Goal: Check status: Check status

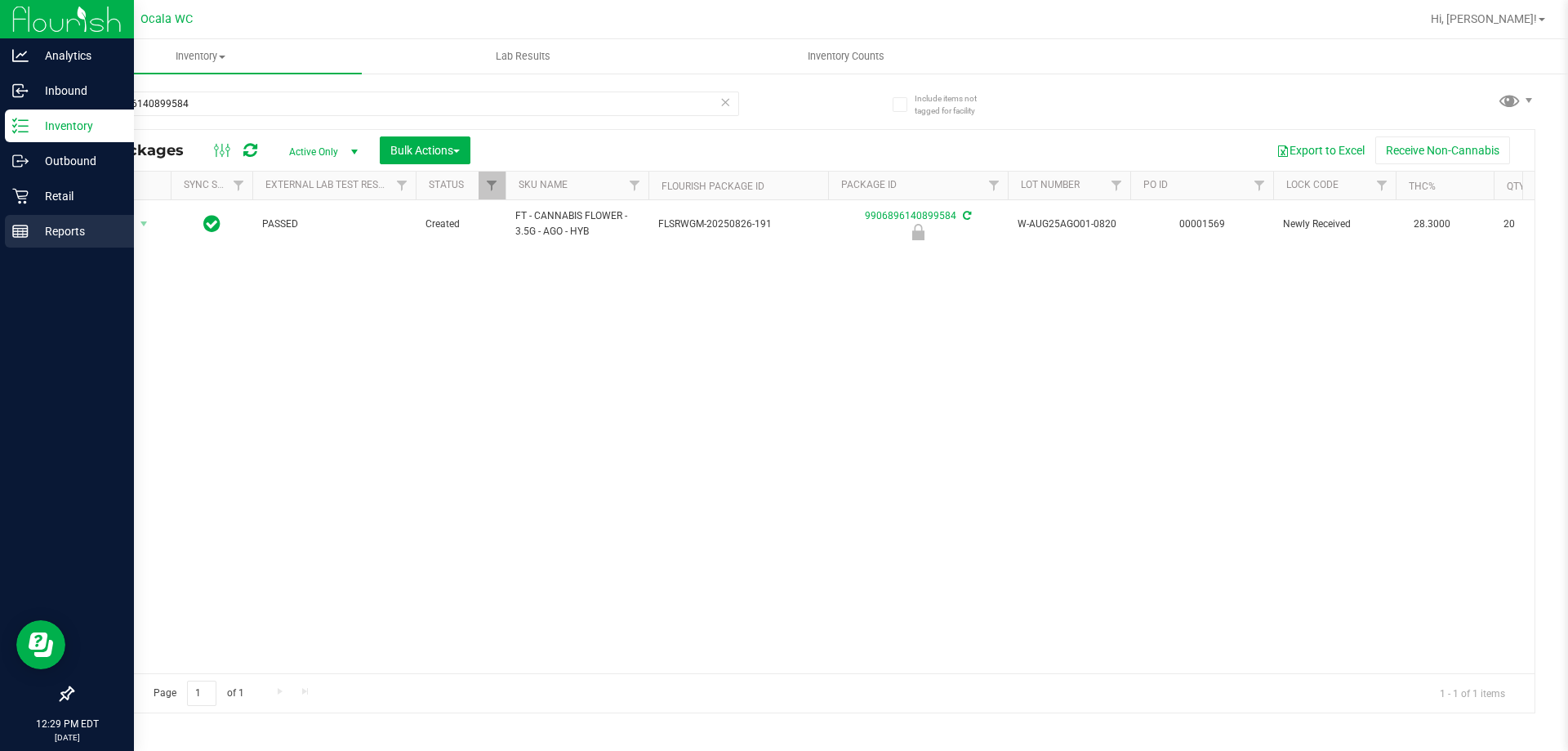
click at [73, 220] on div "Reports" at bounding box center [70, 230] width 129 height 33
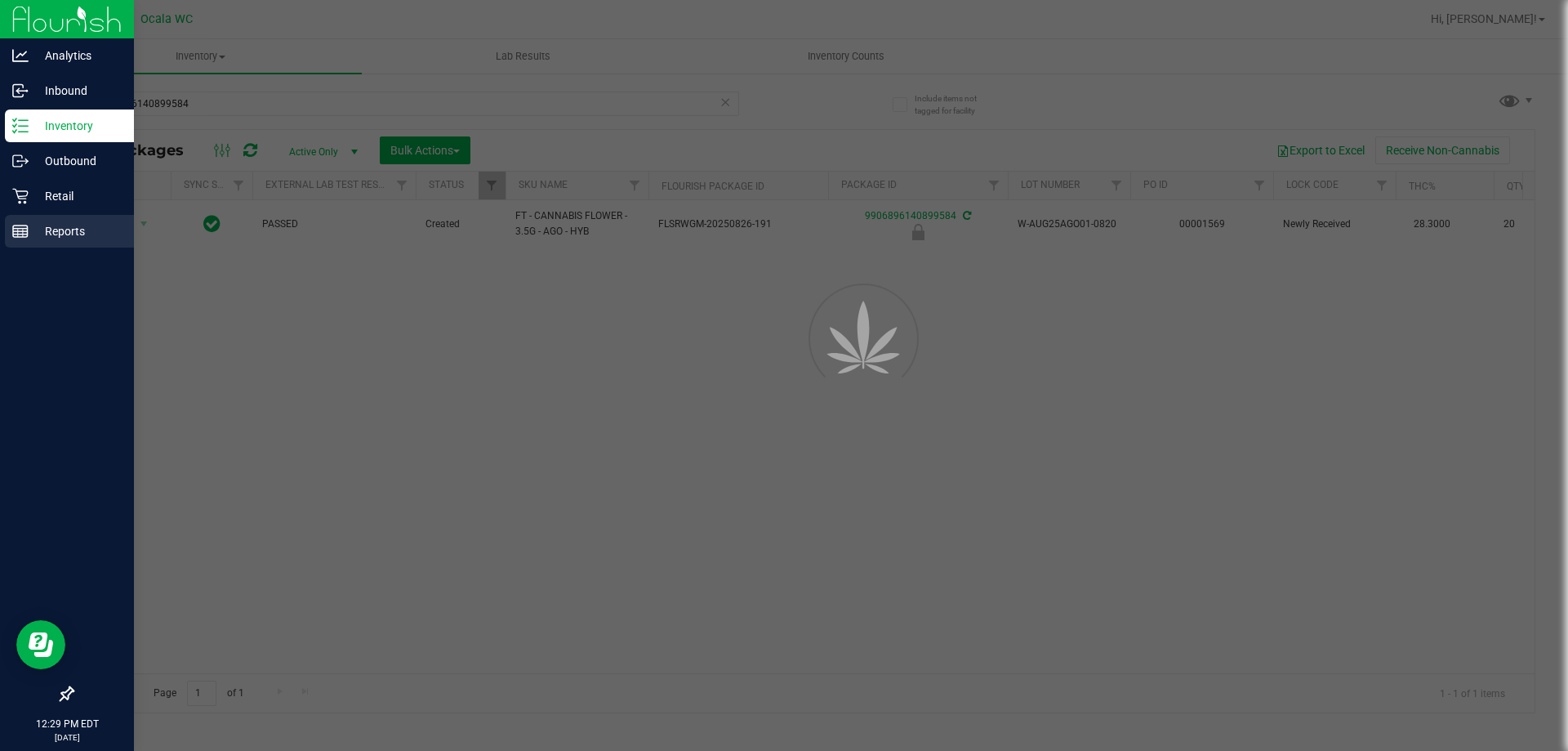
scroll to position [0, 928]
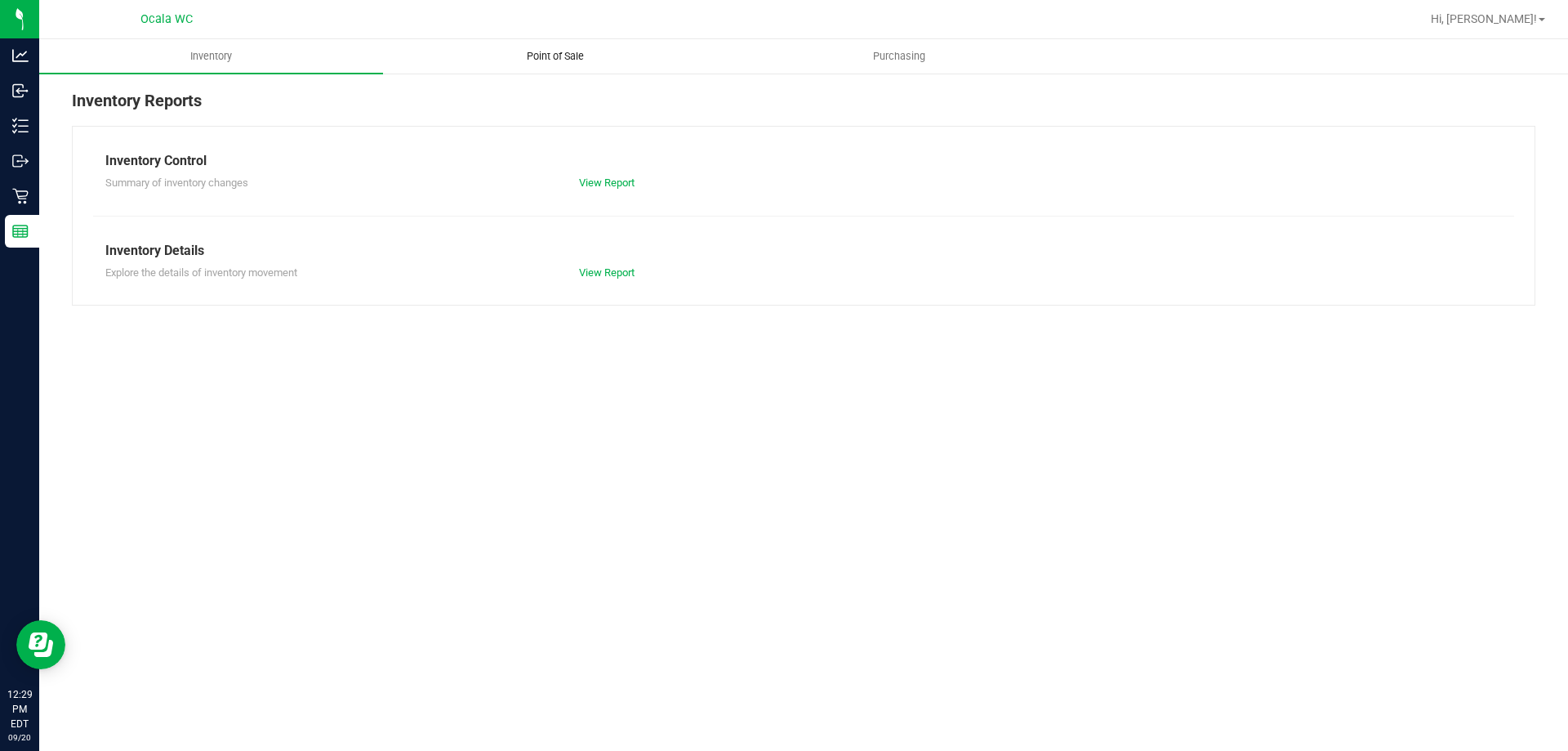
click at [561, 53] on span "Point of Sale" at bounding box center [555, 56] width 101 height 15
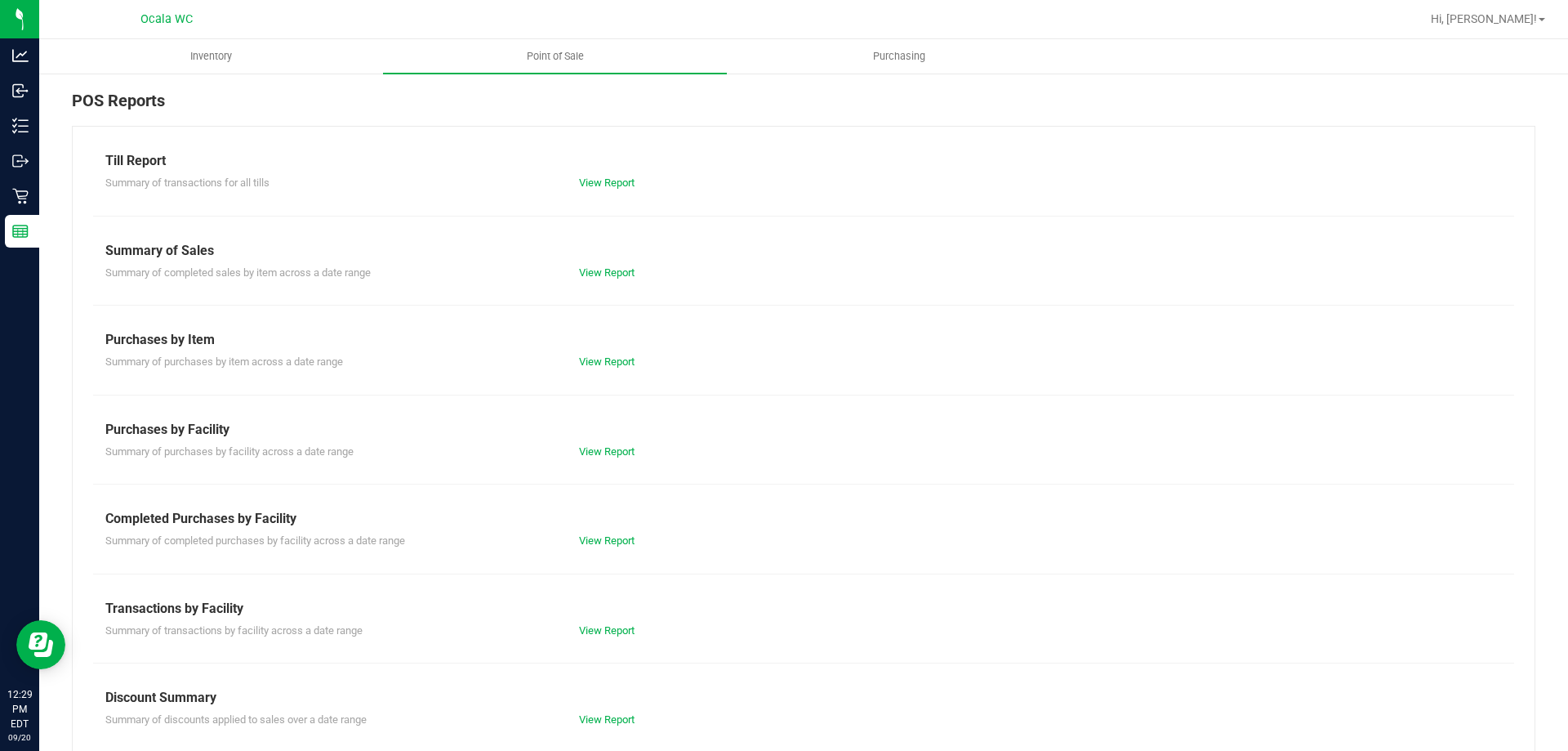
click at [585, 196] on div "Till Report Summary of transactions for all tills View Report Summary of Sales …" at bounding box center [802, 484] width 1463 height 716
click at [591, 176] on div "View Report" at bounding box center [803, 183] width 474 height 16
click at [591, 180] on link "View Report" at bounding box center [607, 183] width 56 height 12
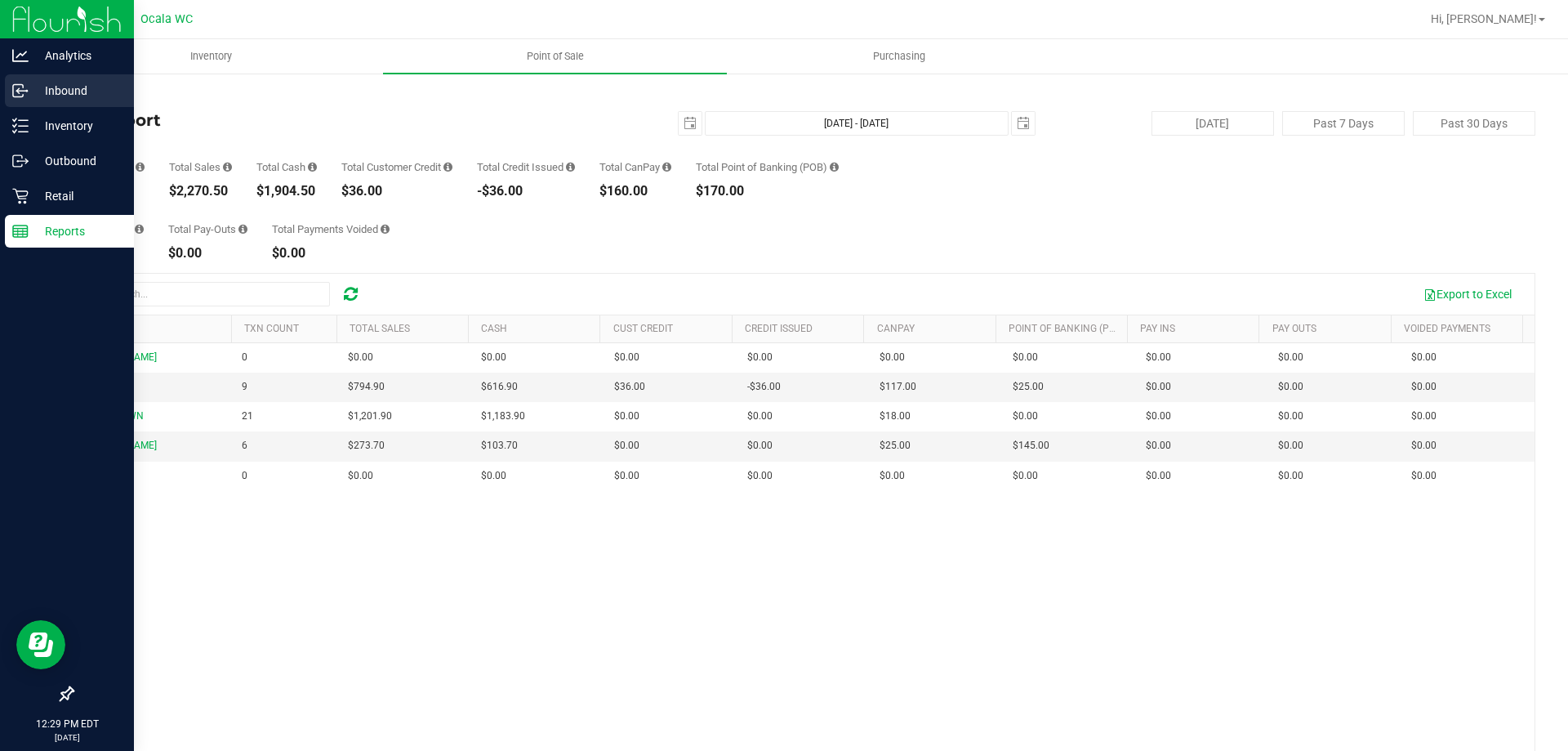
click at [30, 88] on p "Inbound" at bounding box center [77, 90] width 98 height 20
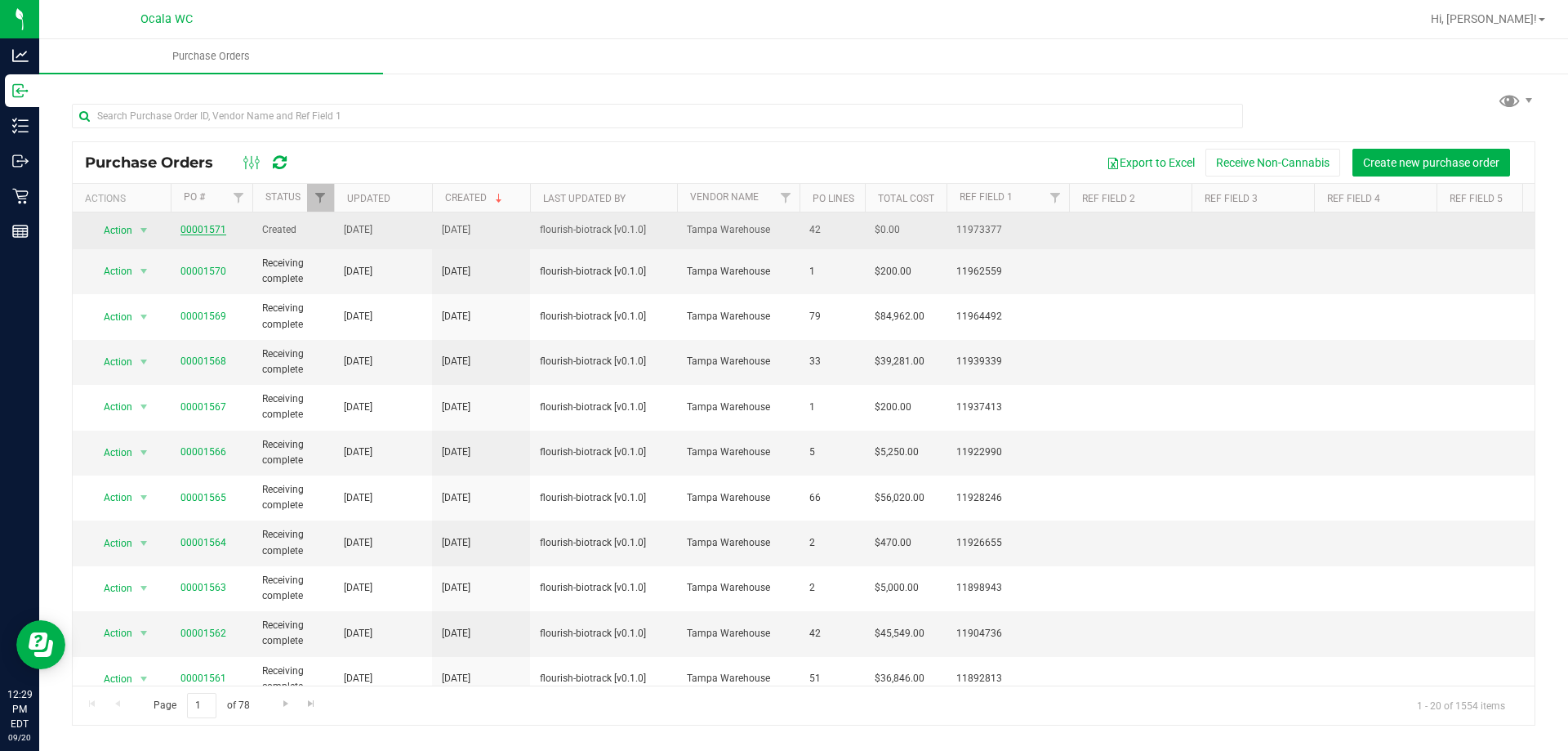
click at [193, 229] on link "00001571" at bounding box center [204, 229] width 46 height 12
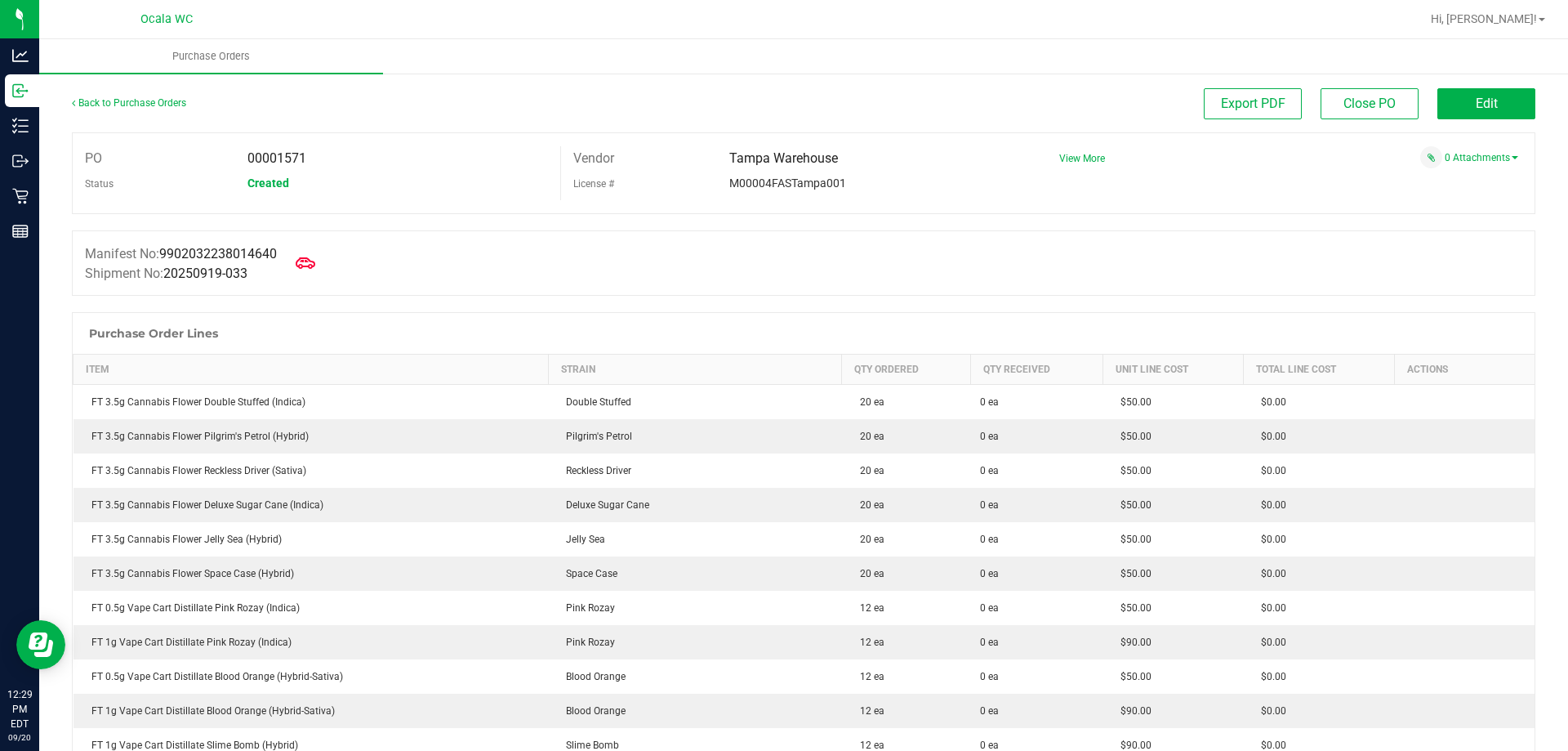
click at [952, 319] on div "Purchase Order Lines" at bounding box center [803, 333] width 1462 height 41
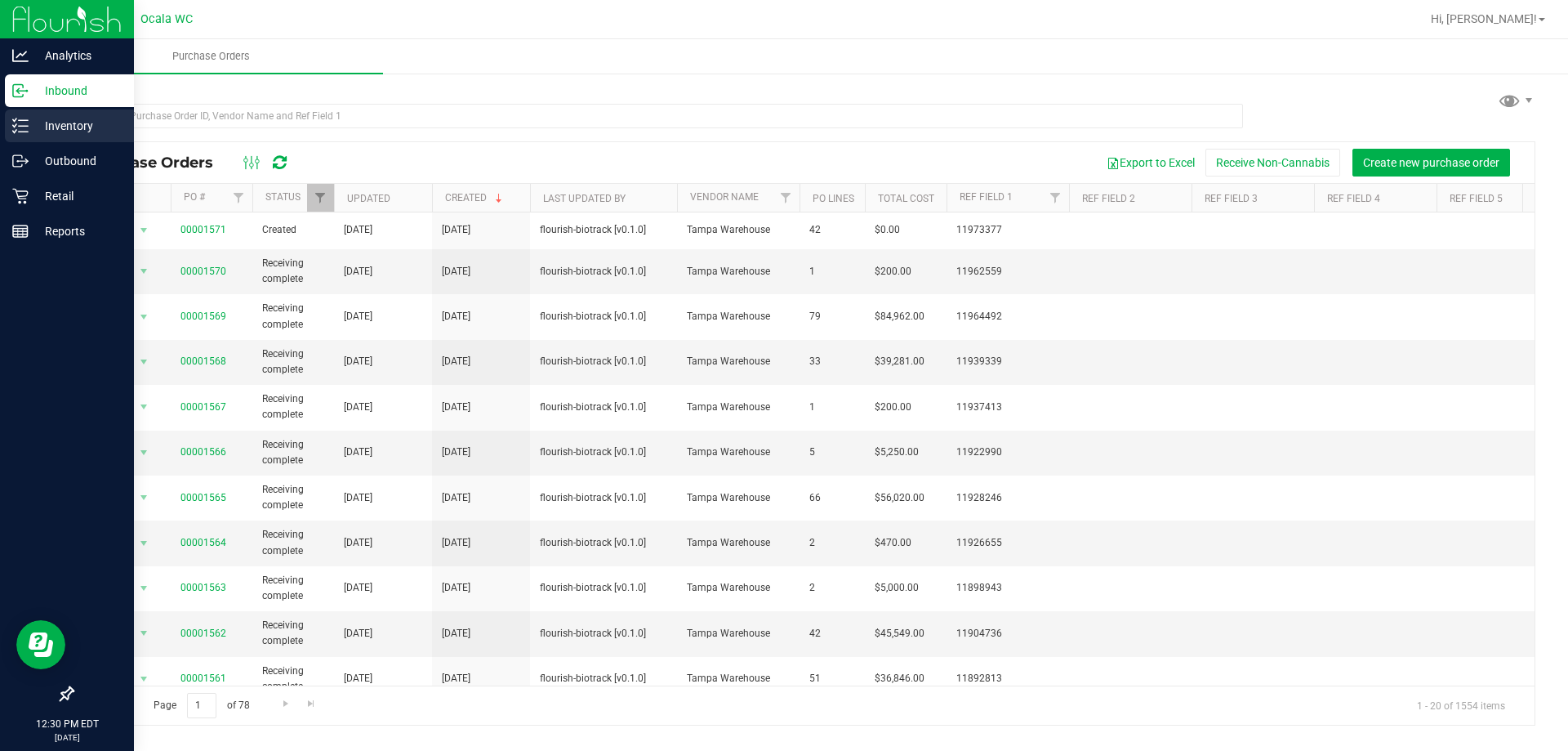
click at [46, 124] on p "Inventory" at bounding box center [77, 126] width 98 height 20
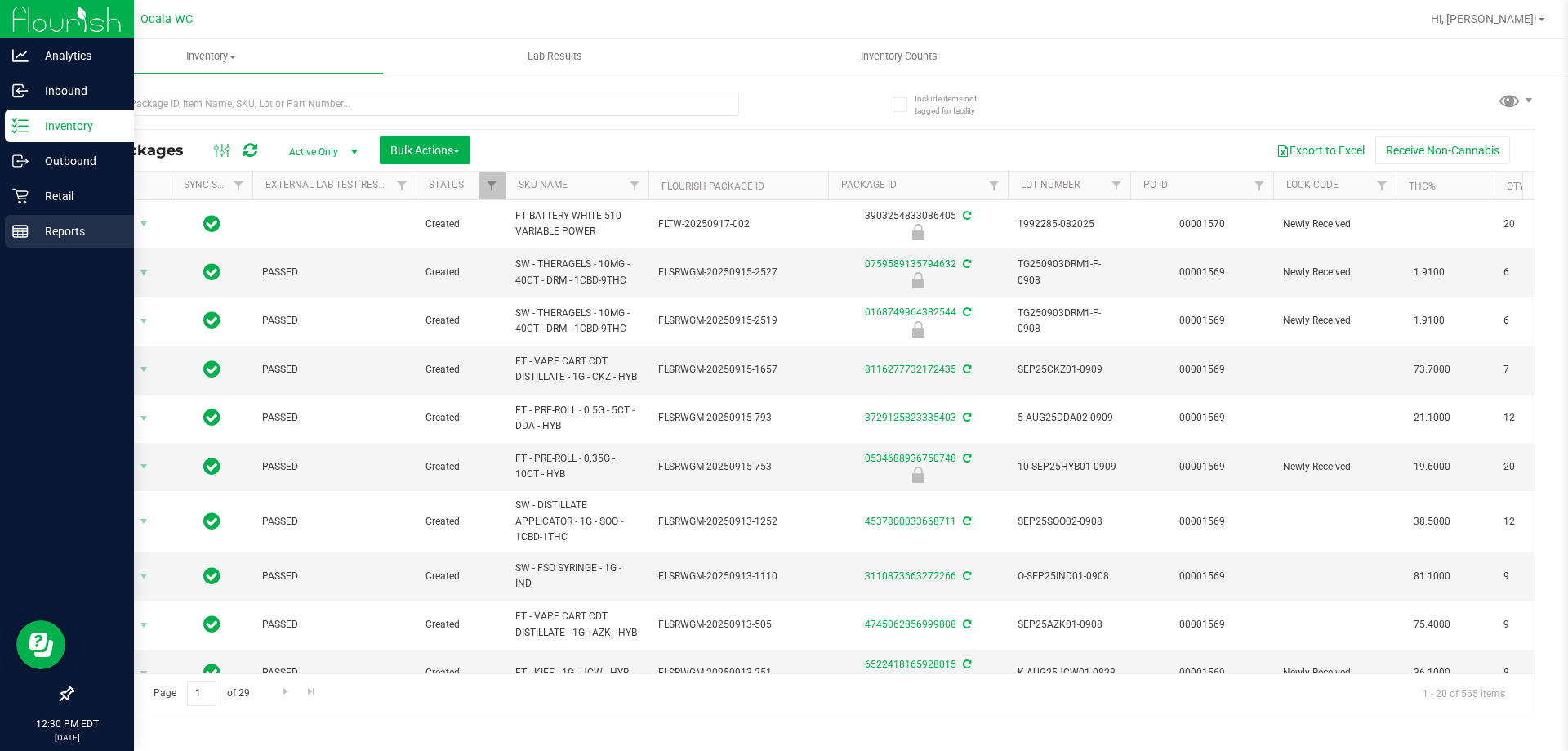
click at [25, 236] on icon at bounding box center [20, 230] width 16 height 16
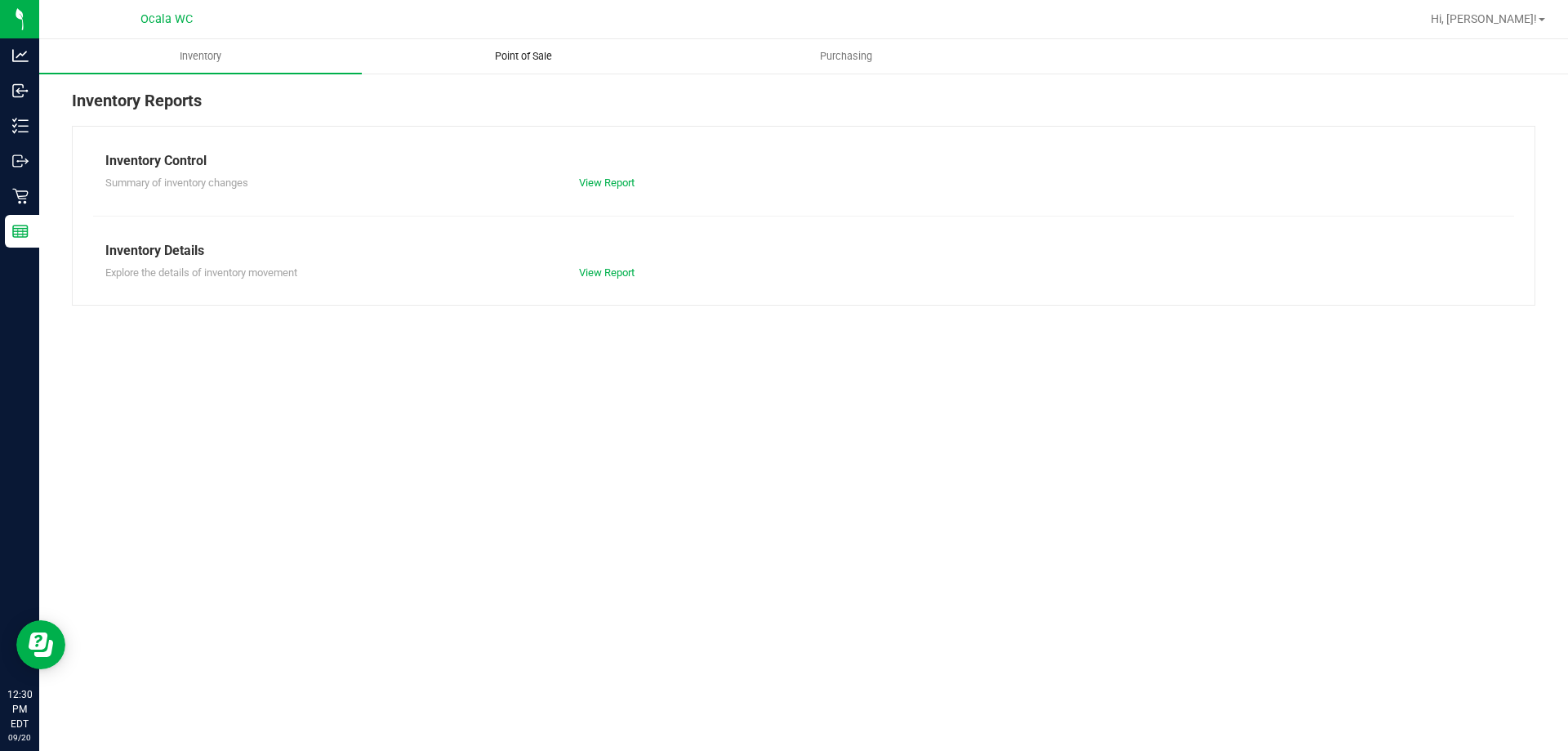
click at [535, 59] on span "Point of Sale" at bounding box center [523, 56] width 101 height 15
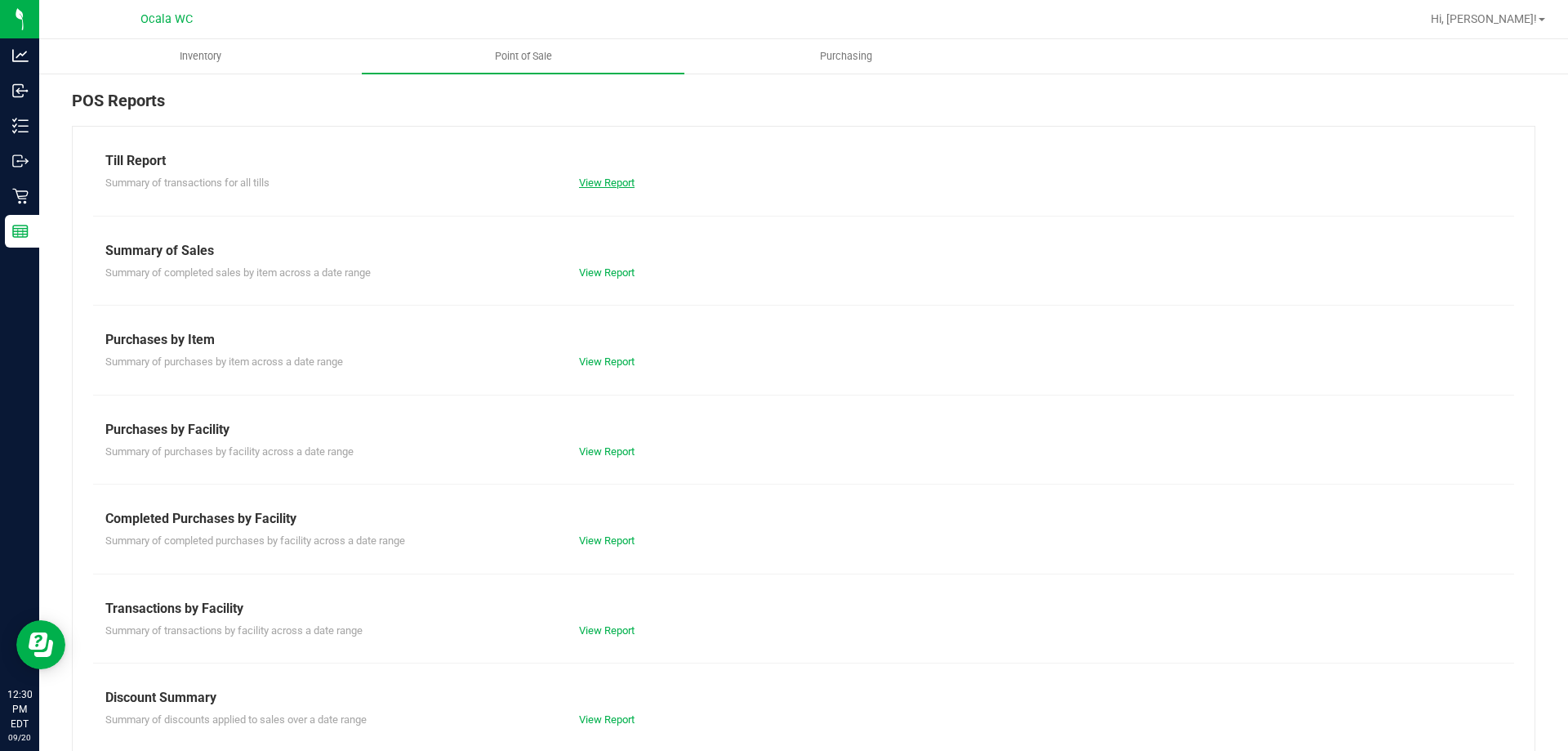
click at [614, 183] on link "View Report" at bounding box center [607, 183] width 56 height 12
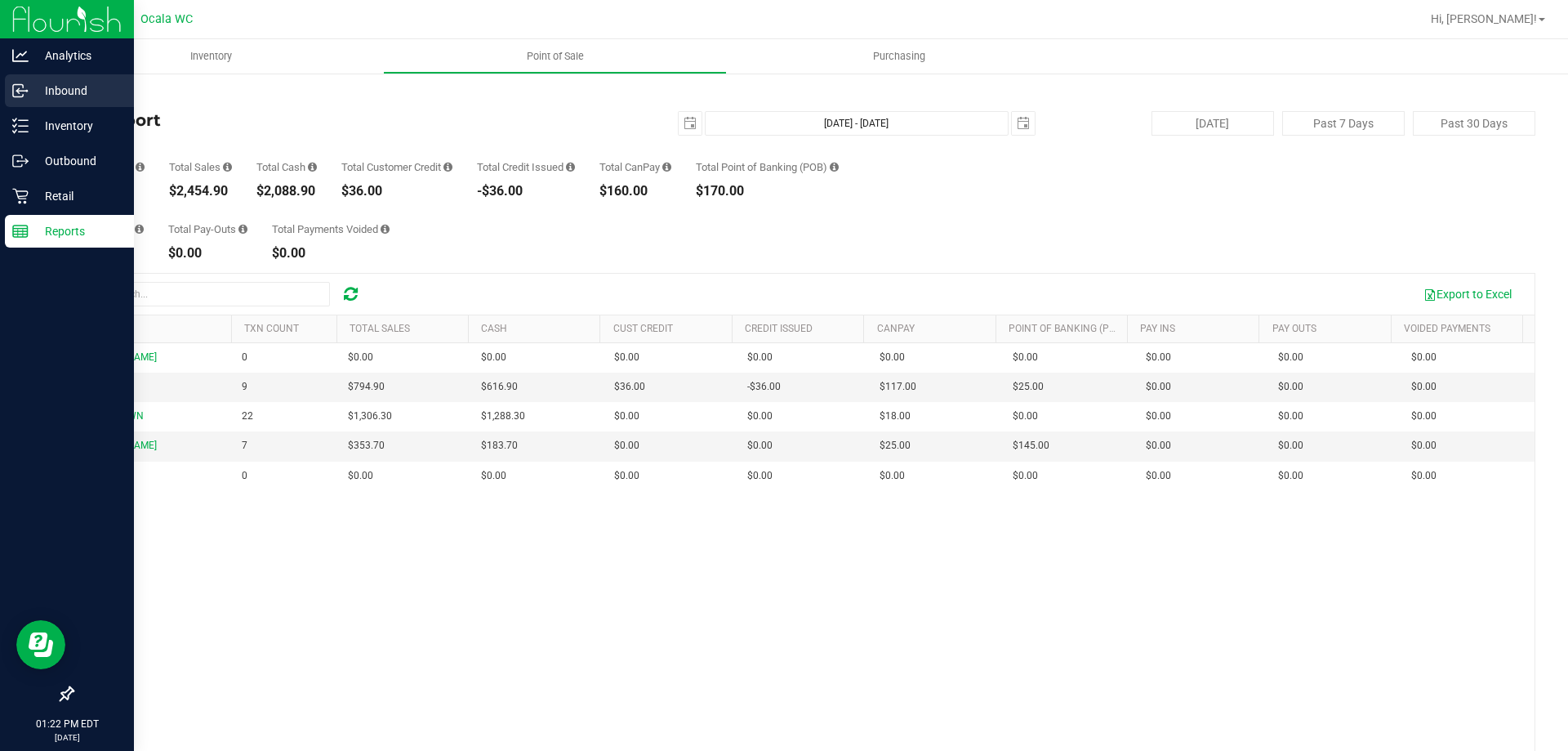
click at [70, 90] on p "Inbound" at bounding box center [77, 90] width 98 height 20
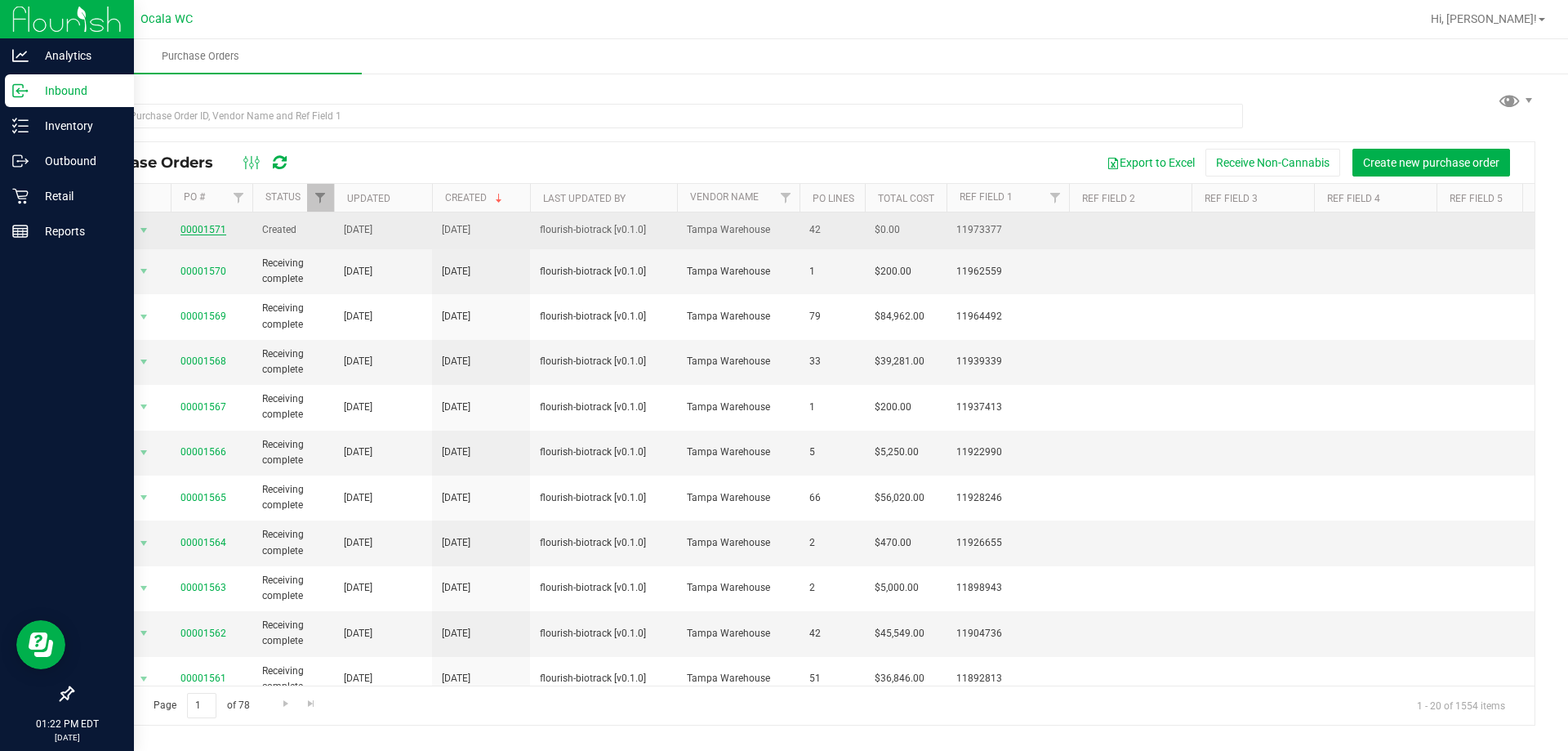
click at [208, 234] on link "00001571" at bounding box center [204, 229] width 46 height 12
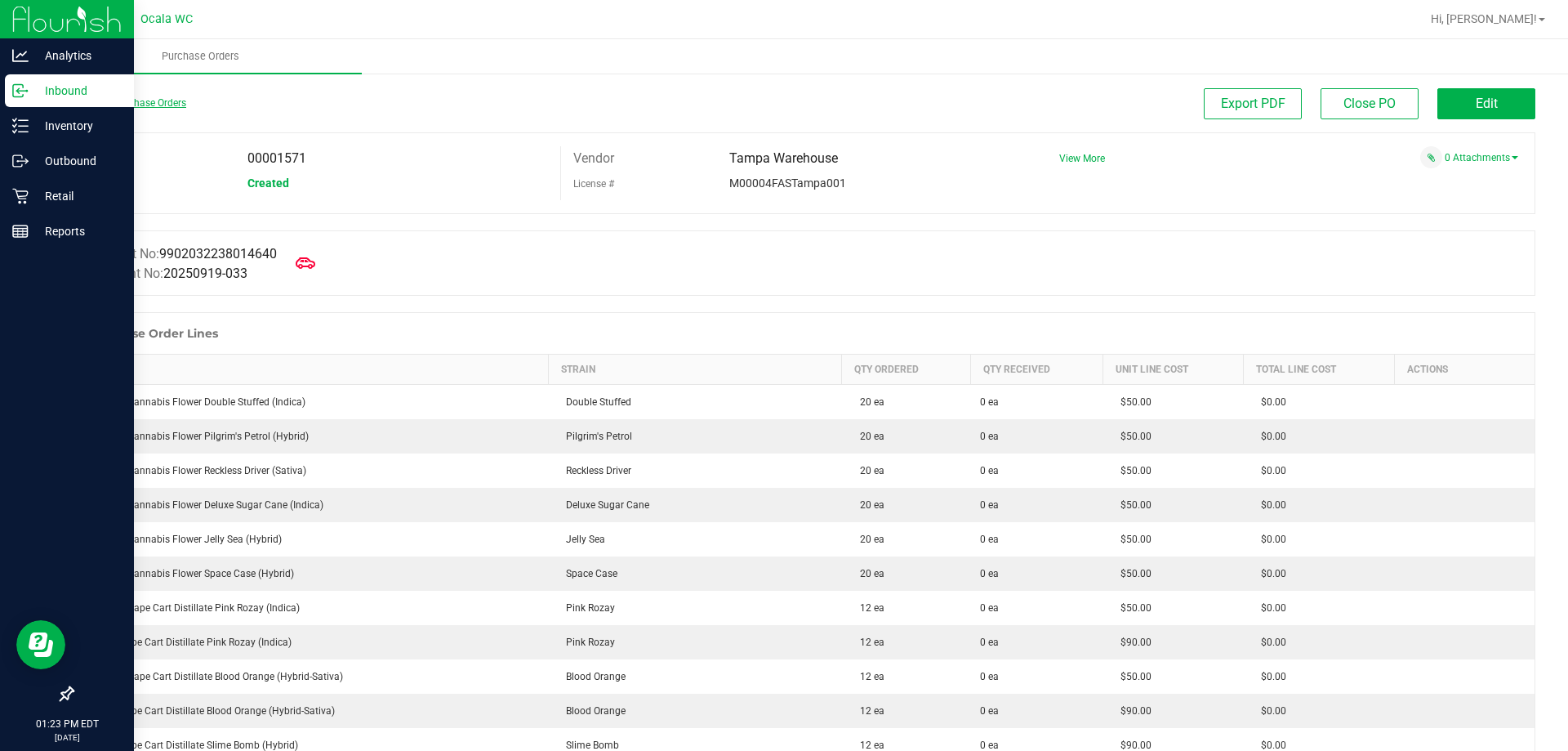
click at [180, 98] on link "Back to Purchase Orders" at bounding box center [128, 103] width 114 height 12
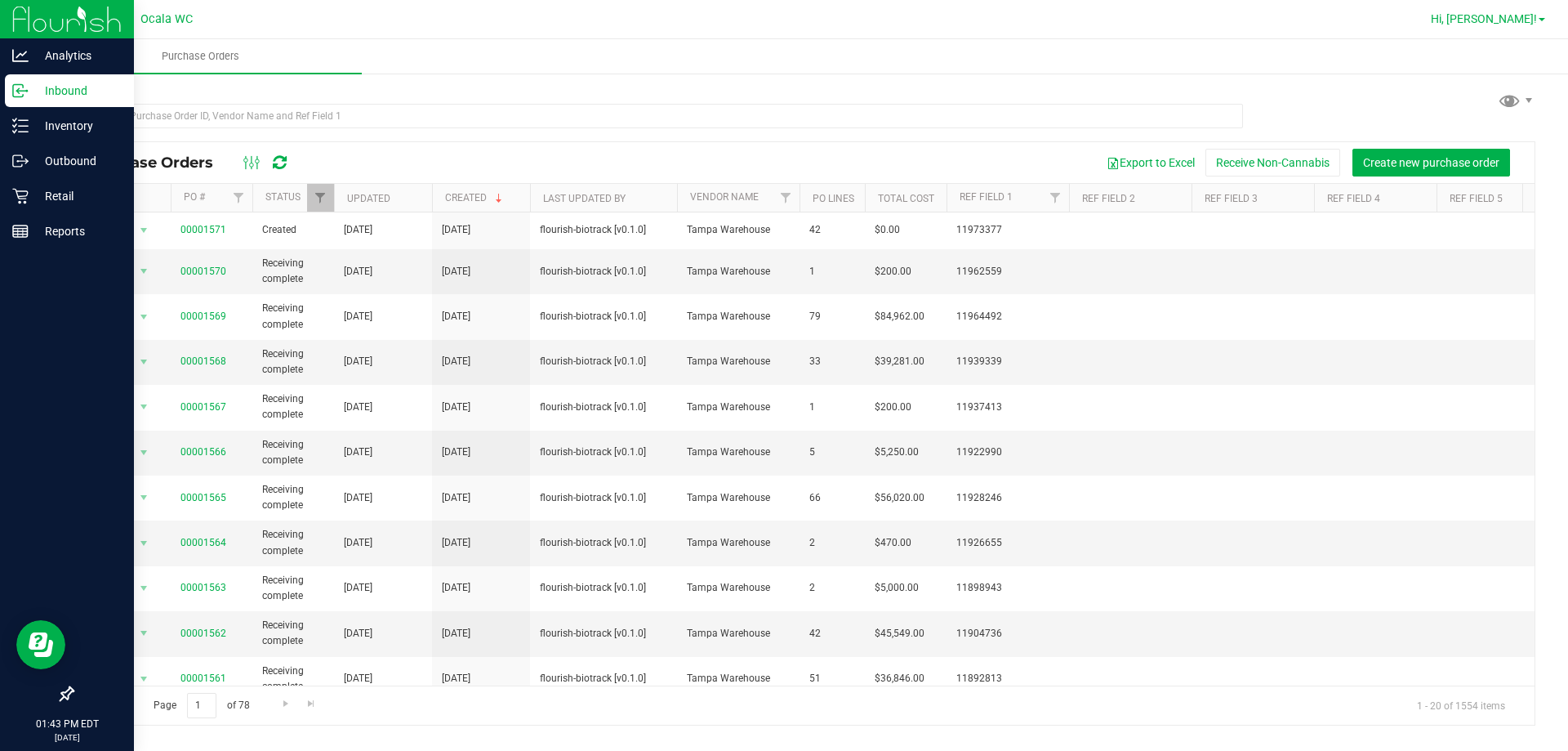
click at [1497, 16] on span "Hi, [PERSON_NAME]!" at bounding box center [1484, 18] width 106 height 13
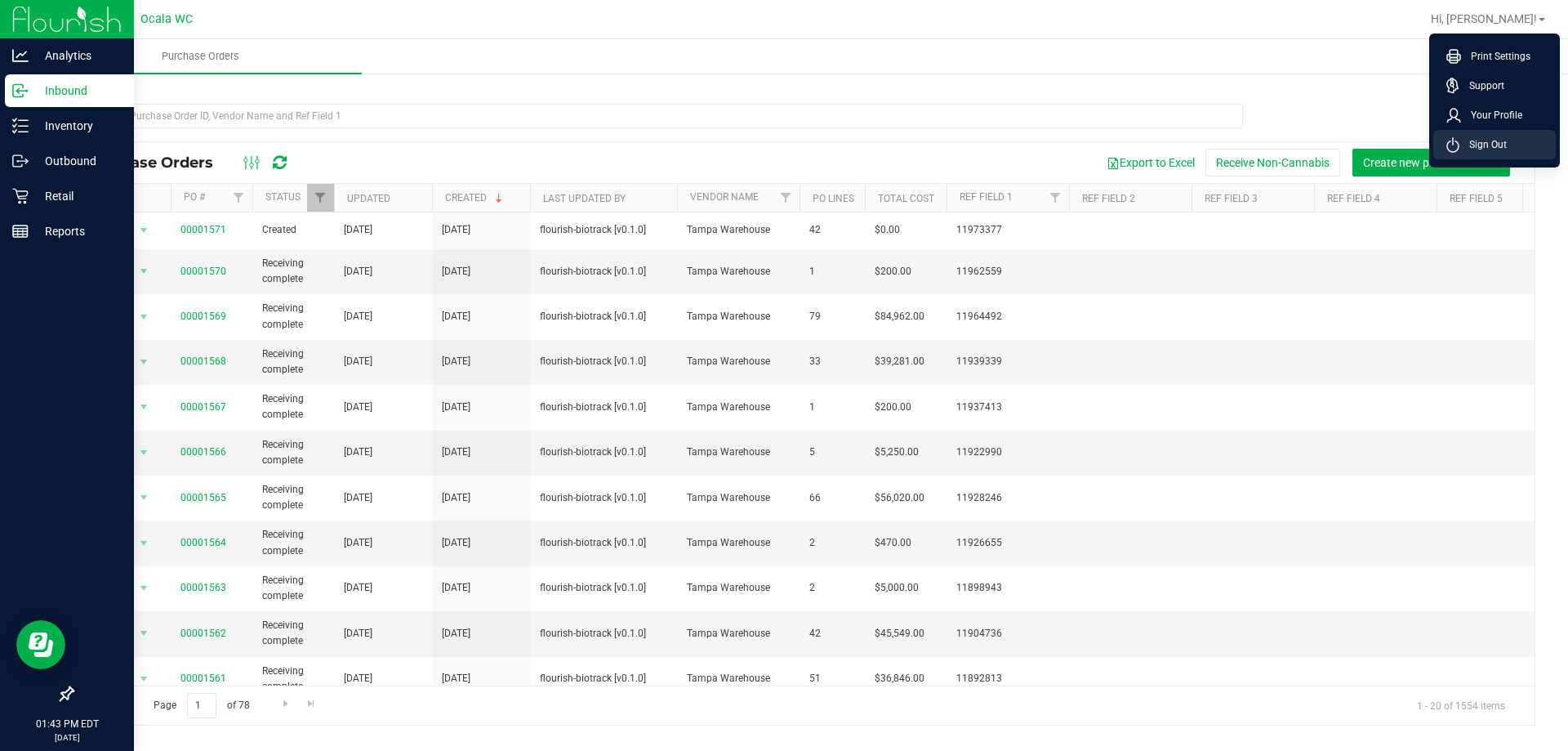
click at [1489, 145] on span "Sign Out" at bounding box center [1483, 144] width 48 height 16
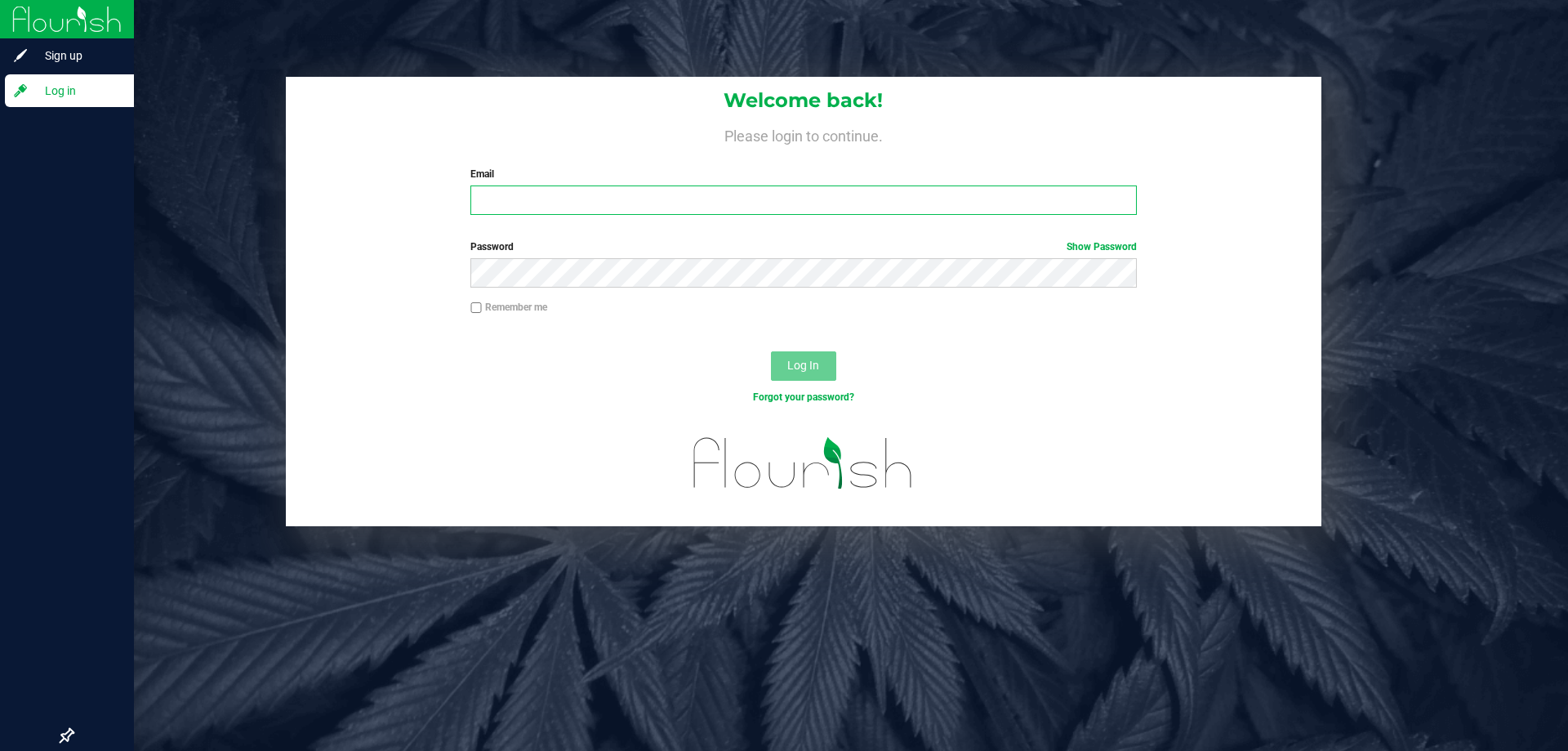
click at [535, 200] on input "Email" at bounding box center [803, 201] width 665 height 30
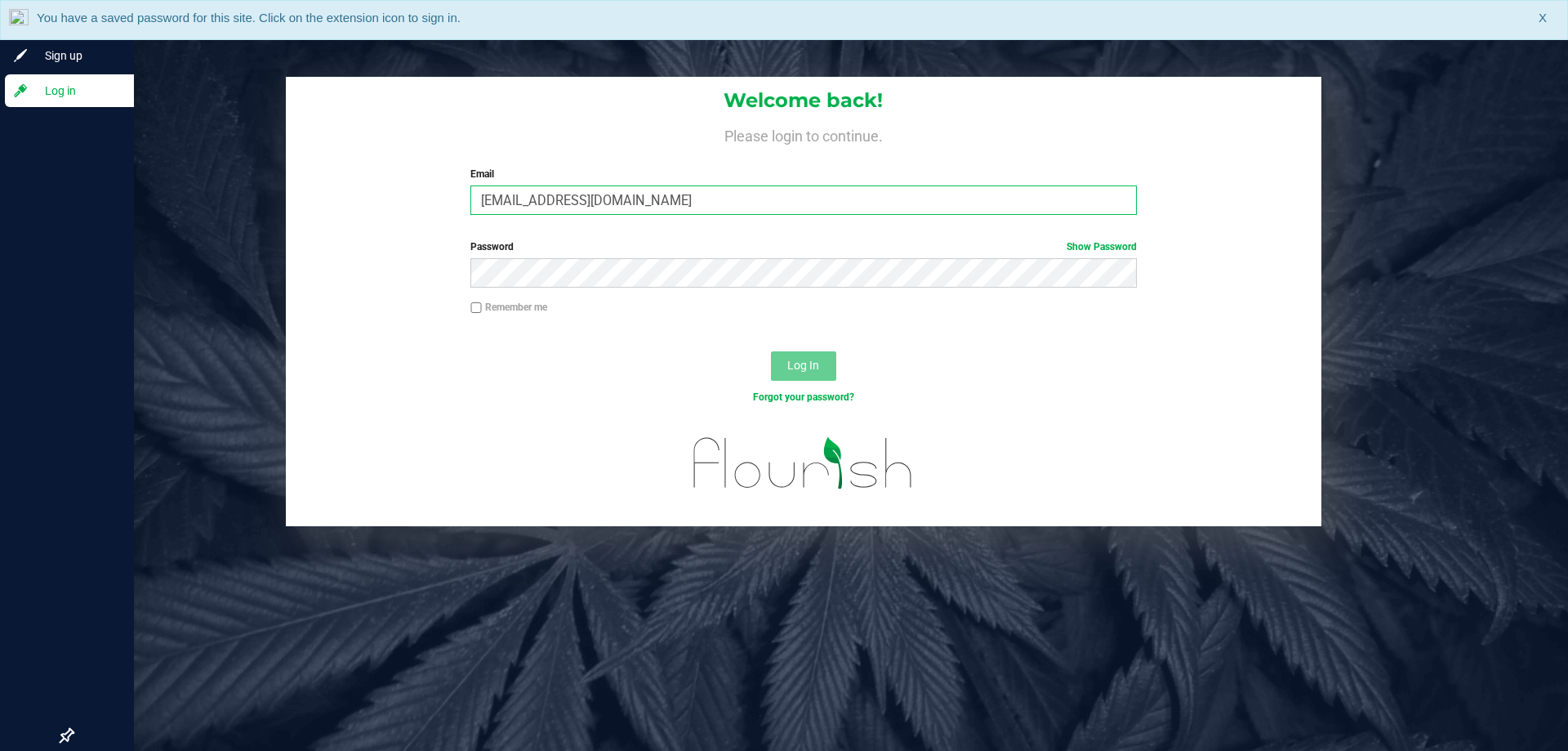
type input "Jlaughlin@liveparallel.com"
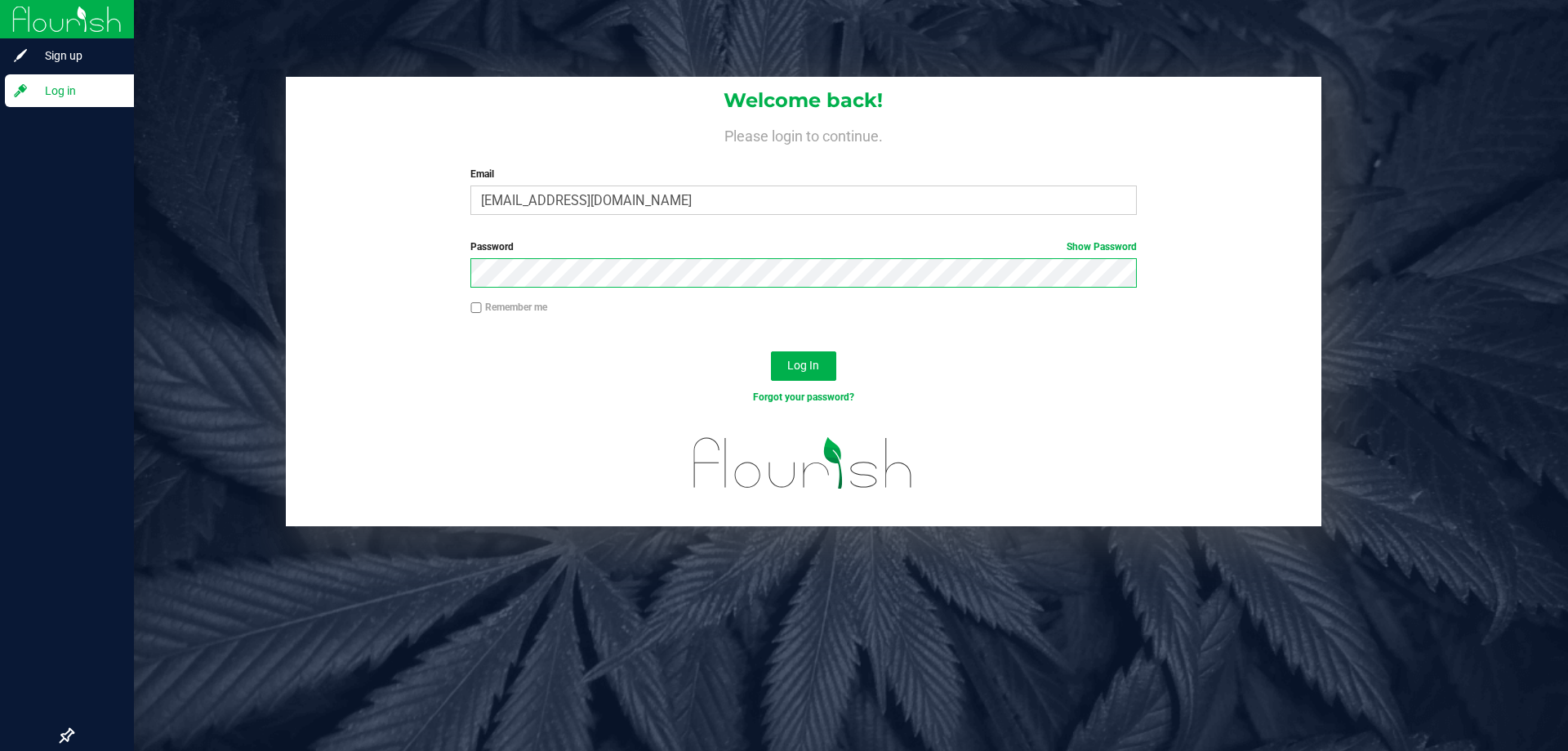
click at [771, 352] on button "Log In" at bounding box center [803, 367] width 66 height 30
